Goal: Task Accomplishment & Management: Use online tool/utility

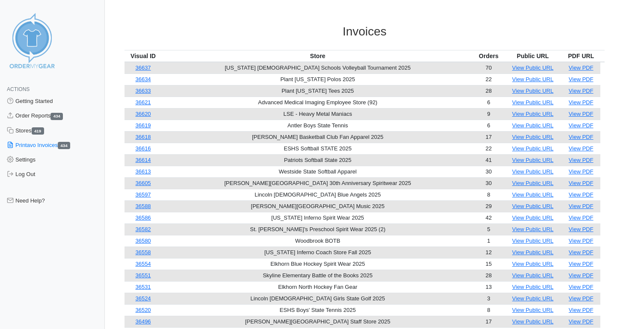
click at [28, 115] on link "Order Reports 434" at bounding box center [52, 116] width 105 height 15
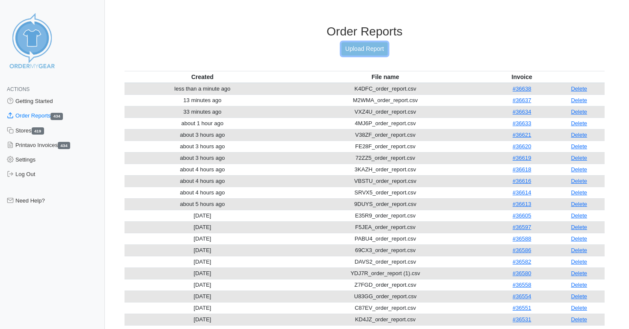
click at [365, 51] on link "Upload Report" at bounding box center [364, 48] width 46 height 13
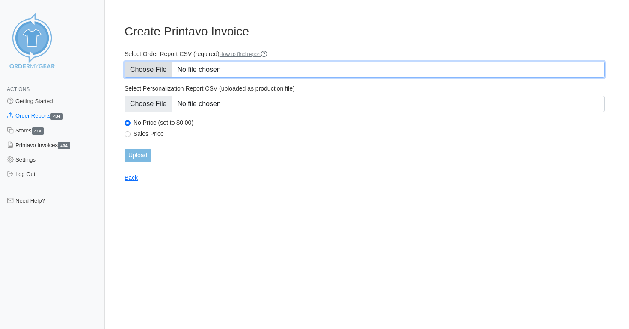
click at [152, 71] on input "Select Order Report CSV (required) How to find report" at bounding box center [364, 70] width 480 height 16
type input "C:\fakepath\QTSPG_order_report.csv"
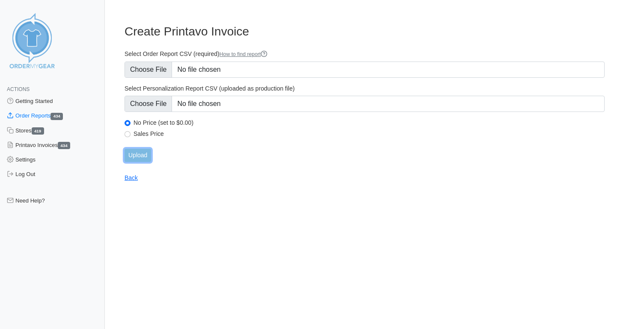
click at [144, 151] on input "Upload" at bounding box center [137, 155] width 27 height 13
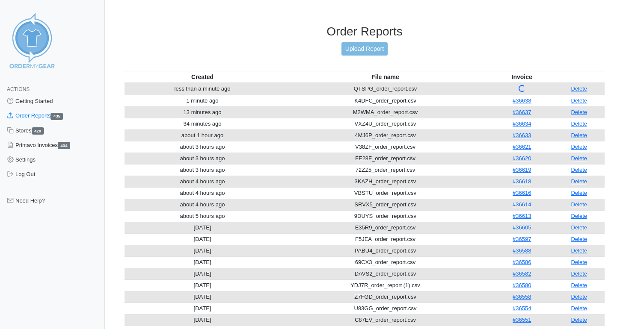
click at [522, 53] on div "Order Reports Upload Report" at bounding box center [364, 47] width 480 height 47
drag, startPoint x: 533, startPoint y: 88, endPoint x: 498, endPoint y: 86, distance: 35.5
click at [498, 86] on td "#36639" at bounding box center [521, 89] width 63 height 12
copy link "#36639"
